Goal: Task Accomplishment & Management: Manage account settings

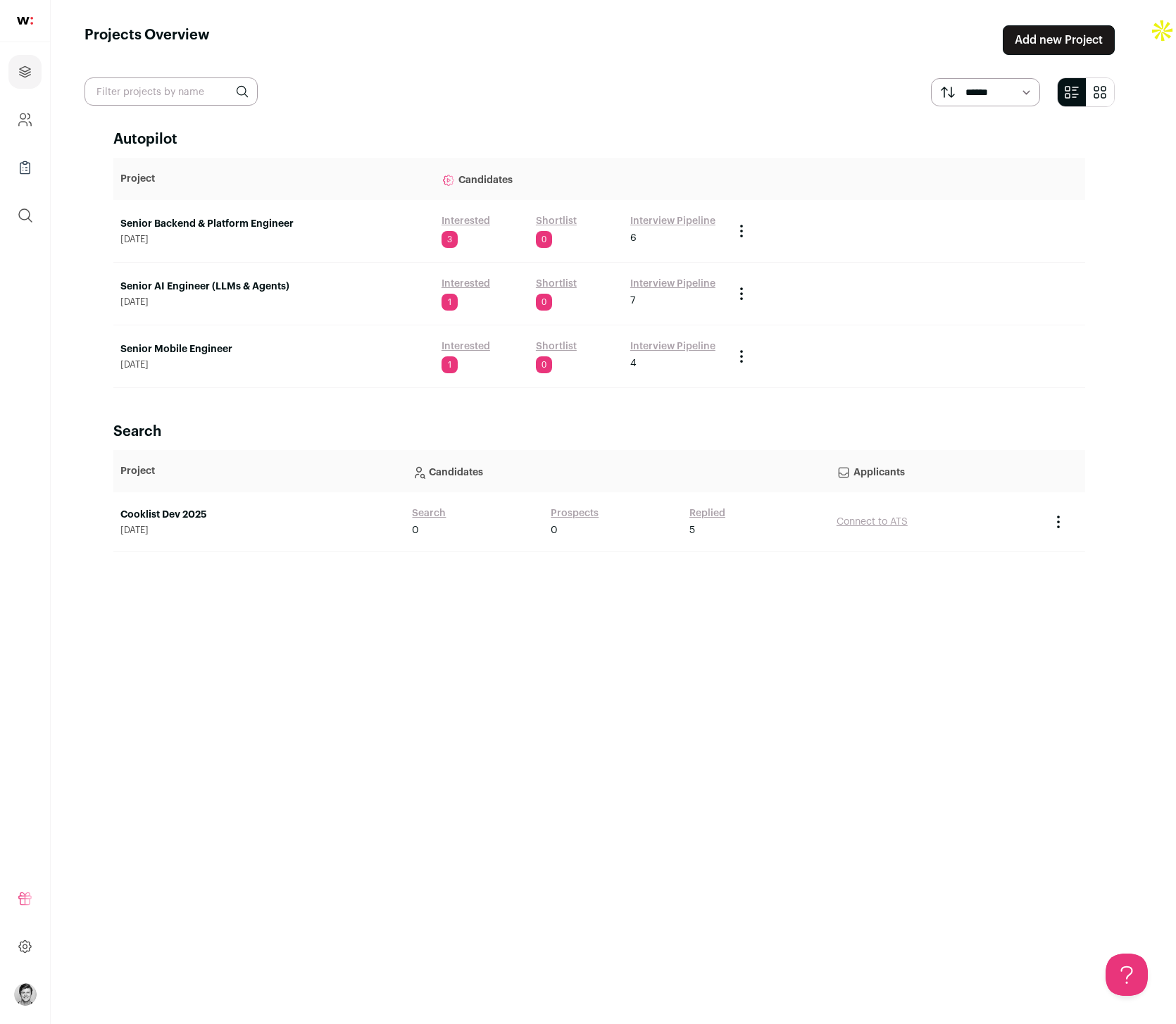
click at [662, 215] on link "Interview Pipeline" at bounding box center [673, 221] width 85 height 14
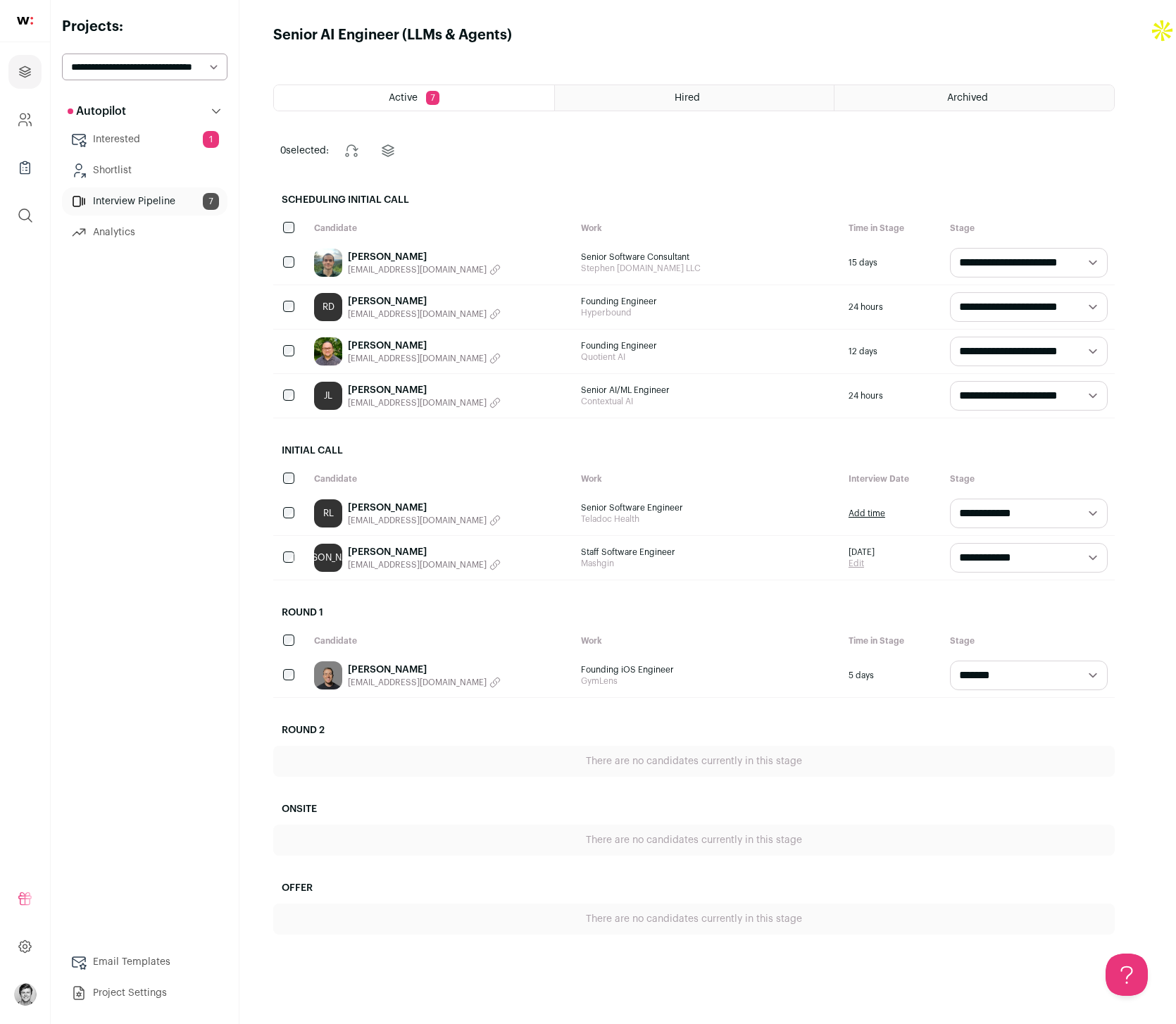
click at [1014, 387] on select "**********" at bounding box center [1029, 396] width 158 height 30
select select "**********"
click at [978, 381] on select "**********" at bounding box center [1029, 396] width 158 height 30
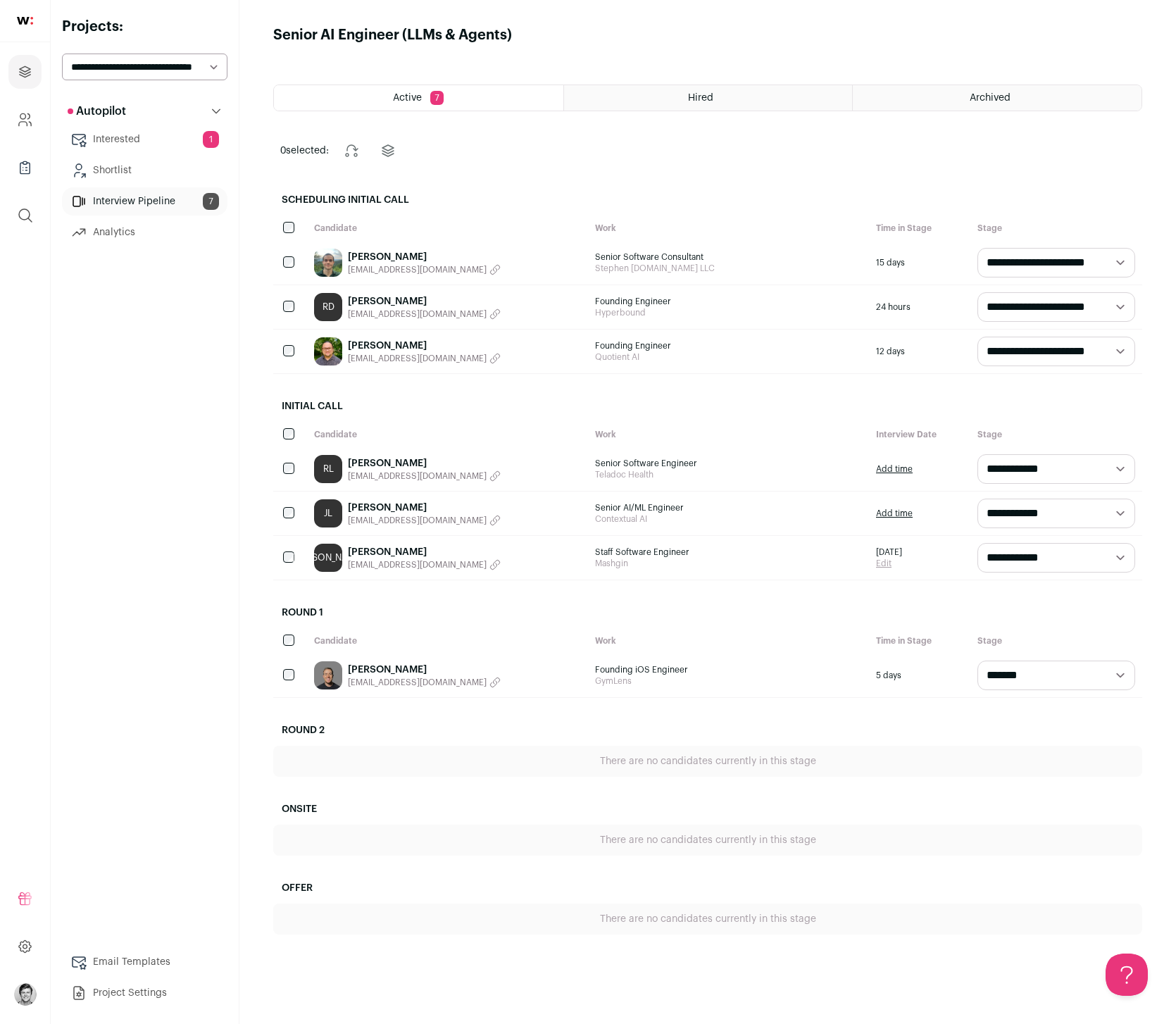
click at [1025, 416] on h2 "Initial Call" at bounding box center [707, 406] width 869 height 31
click at [489, 568] on icon "button" at bounding box center [495, 565] width 11 height 11
click at [389, 506] on link "[PERSON_NAME]" at bounding box center [424, 508] width 153 height 14
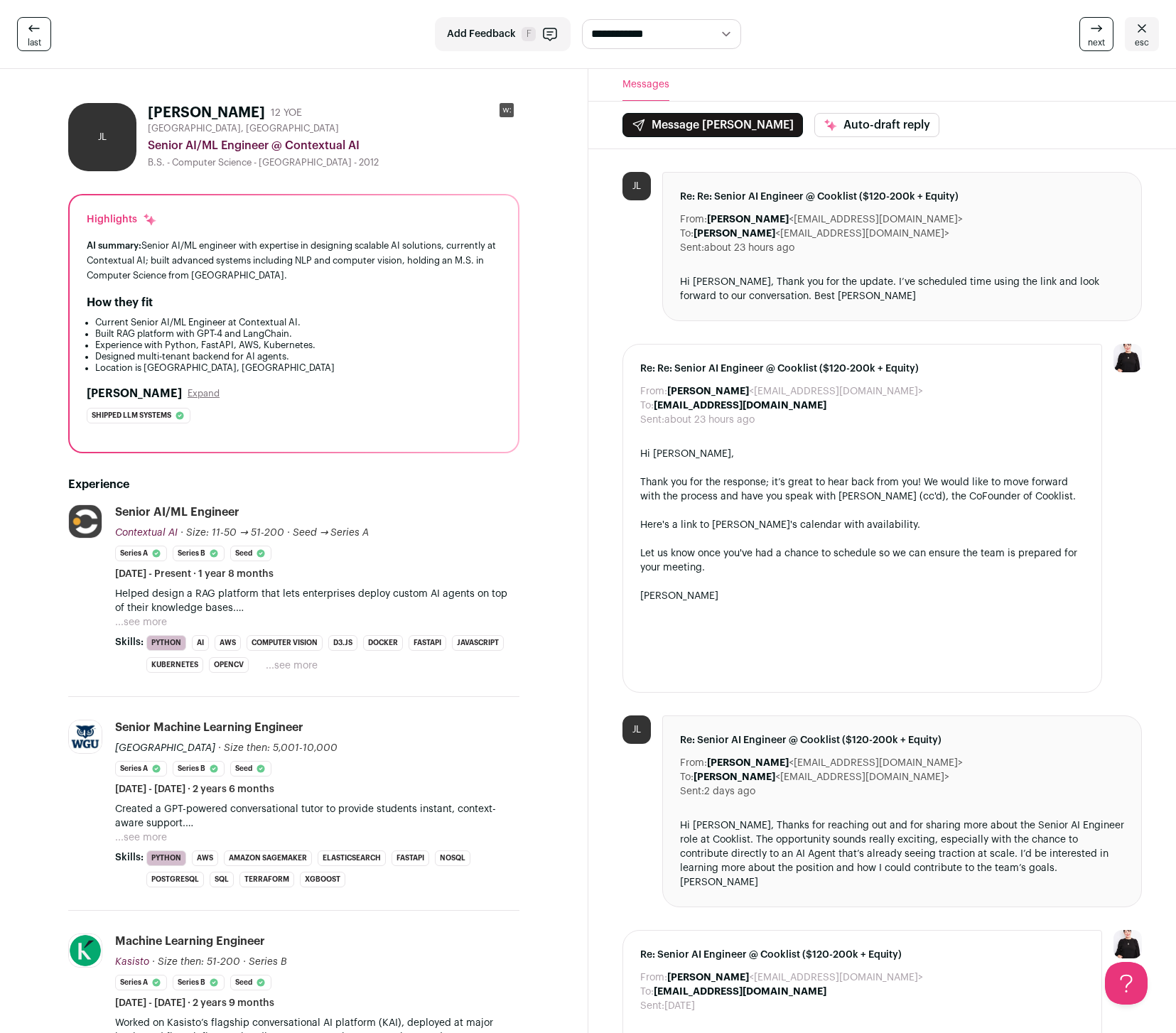
click at [454, 141] on div "Senior AI/ML Engineer @ Contextual AI" at bounding box center [333, 145] width 371 height 17
click at [512, 108] on rect at bounding box center [506, 110] width 14 height 14
click at [157, 620] on button "...see more" at bounding box center [140, 622] width 52 height 14
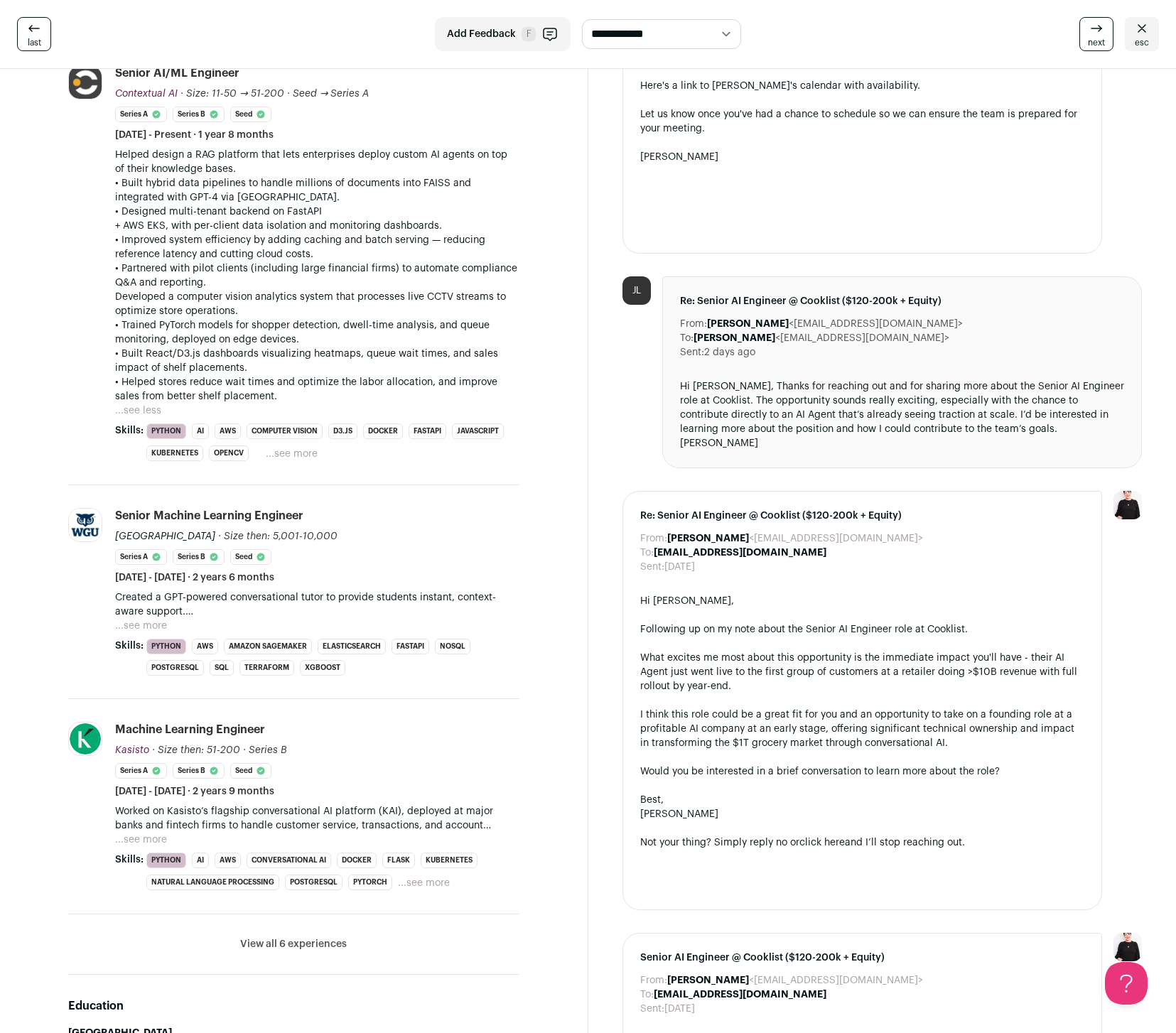
scroll to position [702, 0]
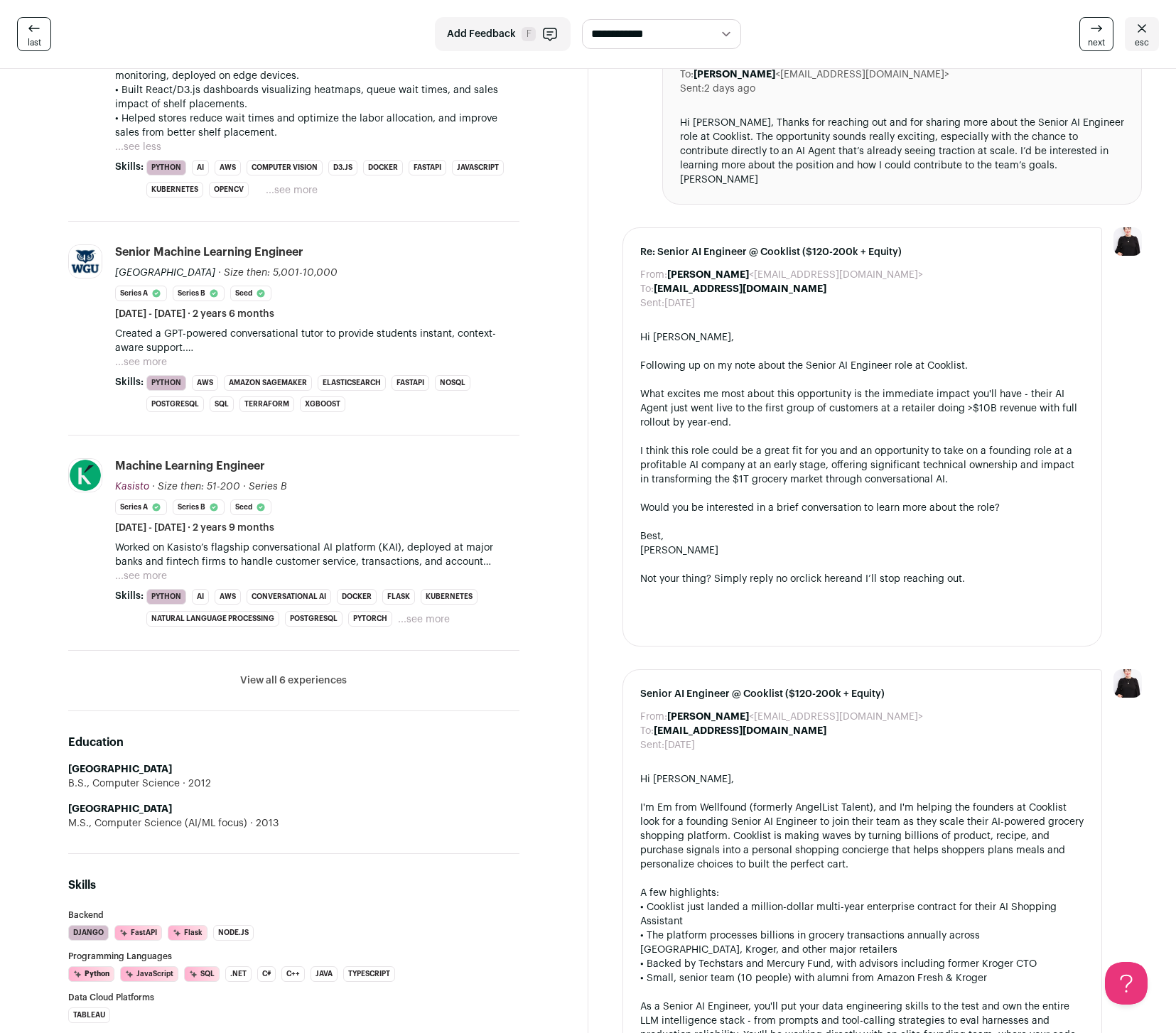
click at [284, 681] on button "View all 6 experiences" at bounding box center [294, 681] width 106 height 14
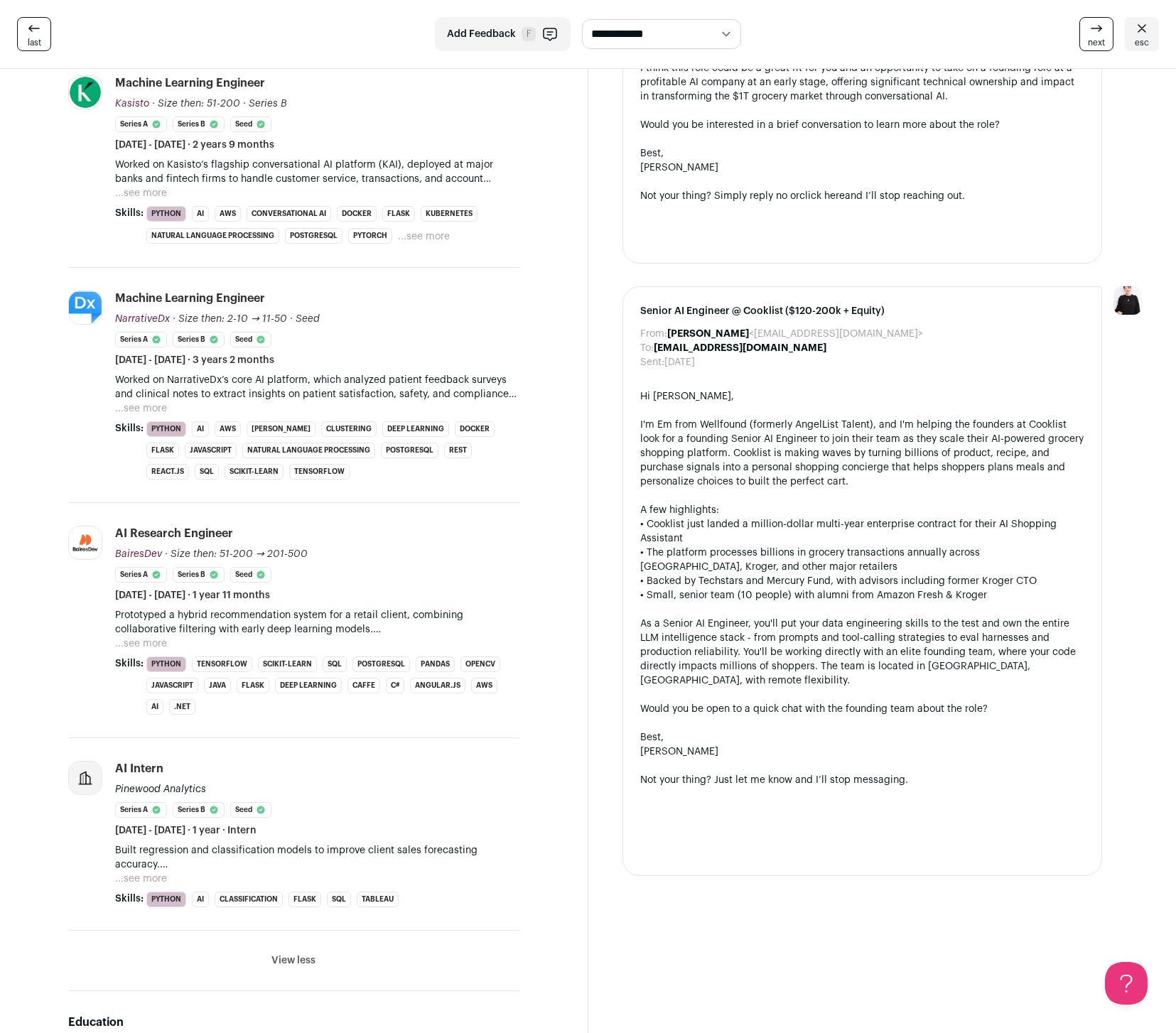
scroll to position [1085, 0]
click at [27, 636] on section "[PERSON_NAME] 12 YOE [GEOGRAPHIC_DATA], [GEOGRAPHIC_DATA] Senior AI/ML Engineer…" at bounding box center [294, 772] width 588 height 3575
click at [29, 636] on section "[PERSON_NAME] 12 YOE [GEOGRAPHIC_DATA], [GEOGRAPHIC_DATA] Senior AI/ML Engineer…" at bounding box center [294, 772] width 588 height 3575
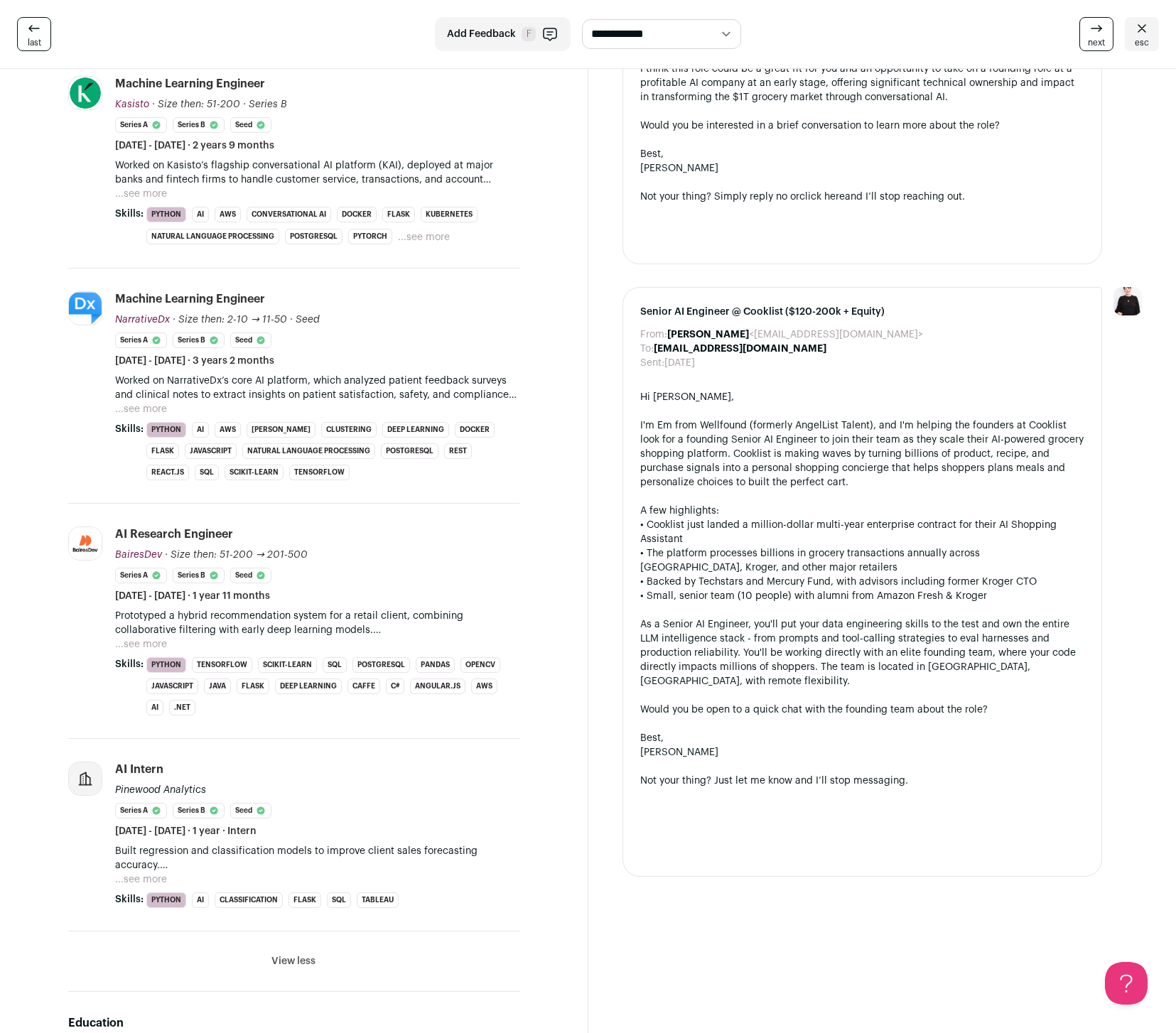
click at [29, 636] on section "[PERSON_NAME] 12 YOE [GEOGRAPHIC_DATA], [GEOGRAPHIC_DATA] Senior AI/ML Engineer…" at bounding box center [294, 772] width 588 height 3575
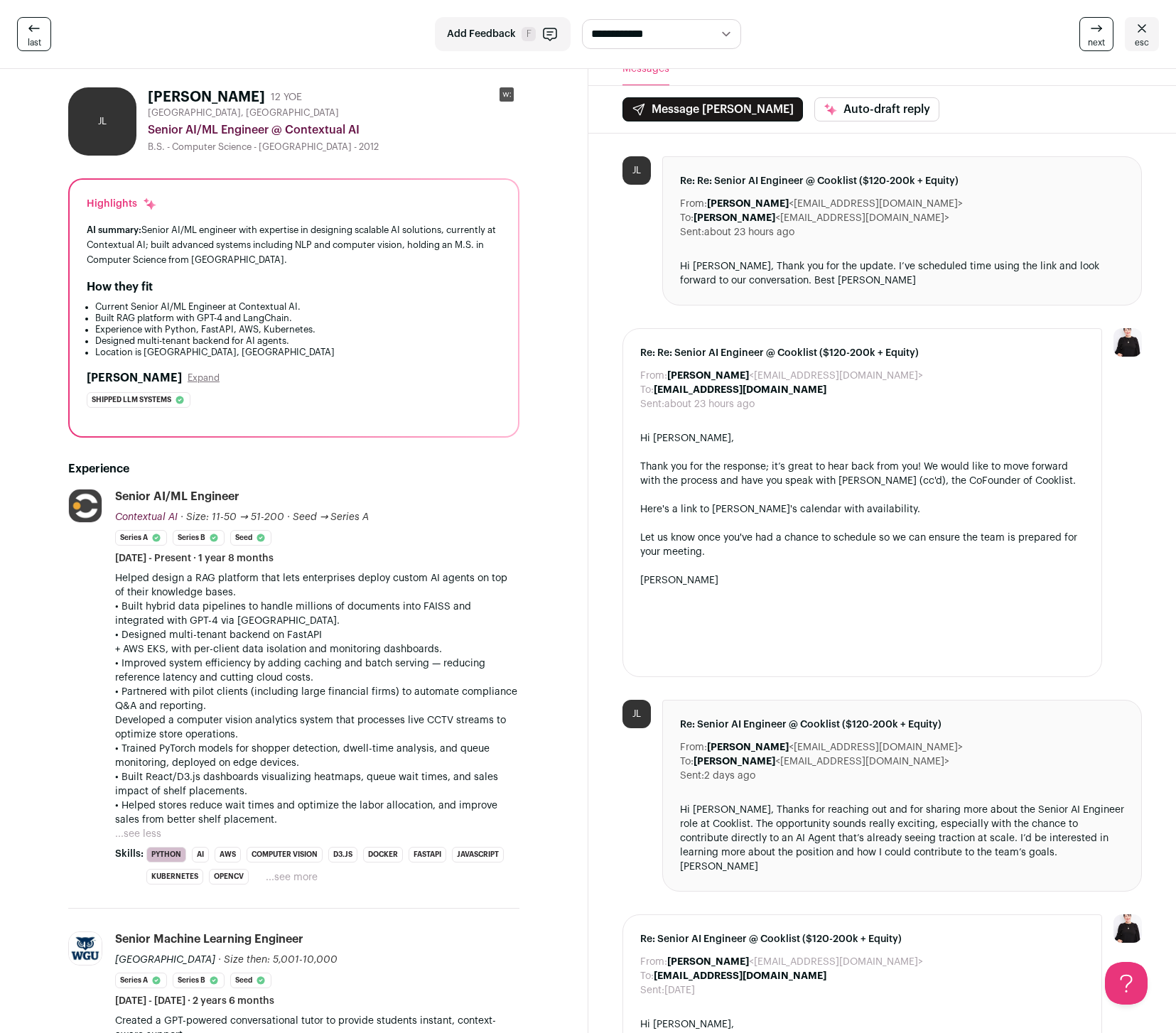
scroll to position [0, 0]
